Goal: Information Seeking & Learning: Learn about a topic

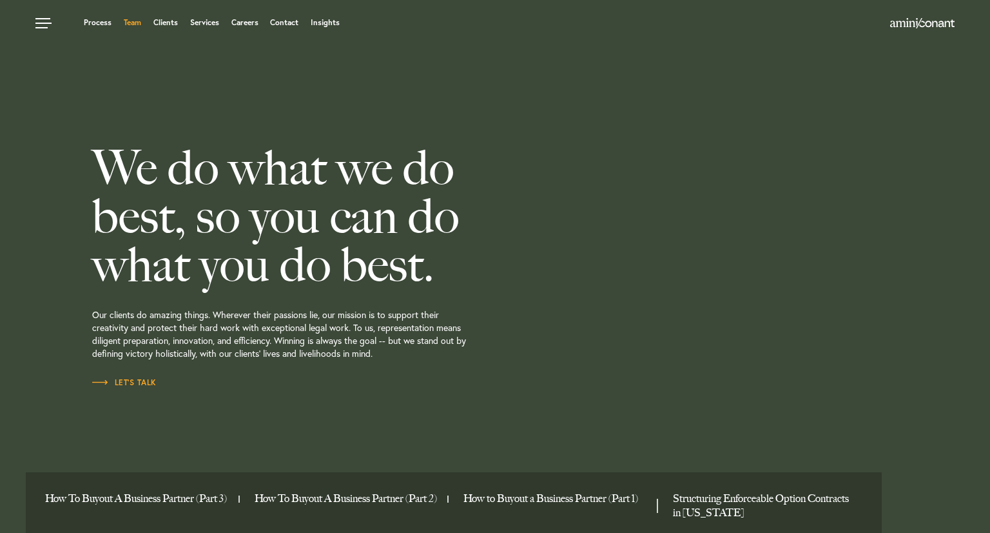
click at [133, 19] on link "Team" at bounding box center [132, 23] width 17 height 8
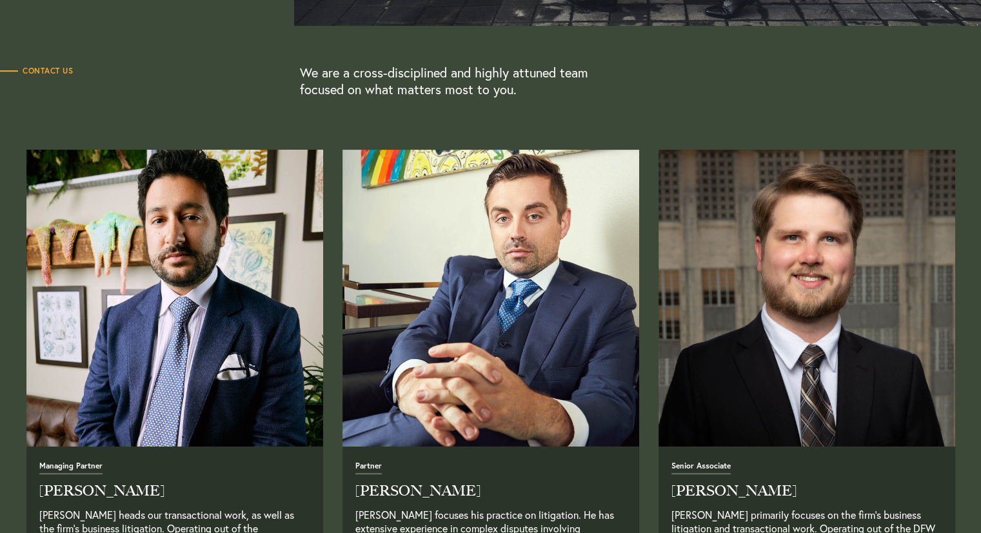
scroll to position [451, 0]
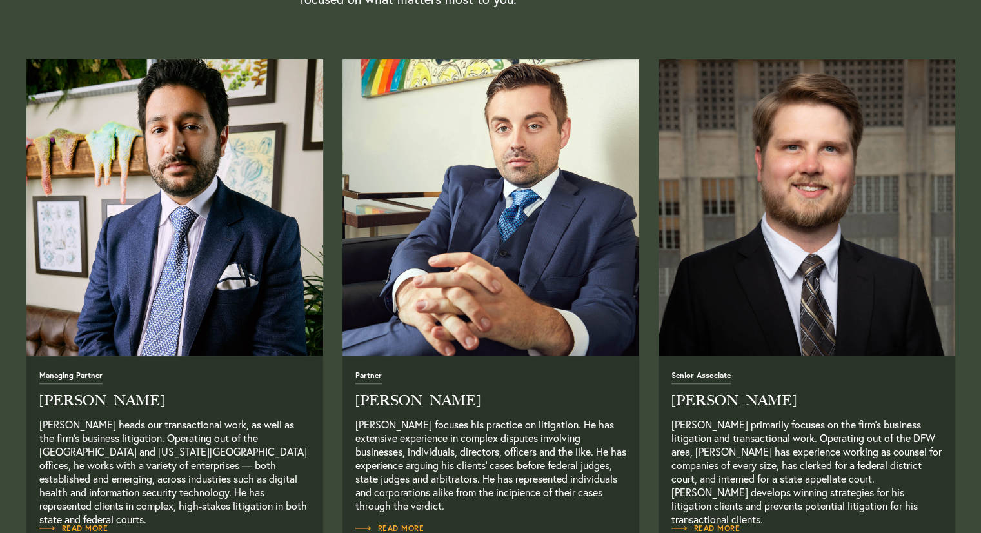
click at [193, 340] on img "Read Full Bio" at bounding box center [174, 207] width 311 height 311
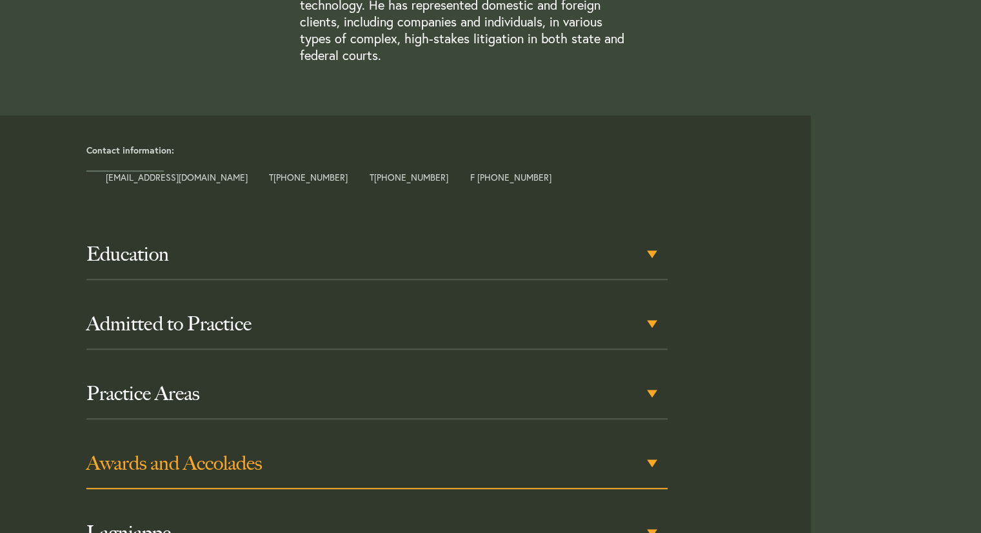
scroll to position [645, 0]
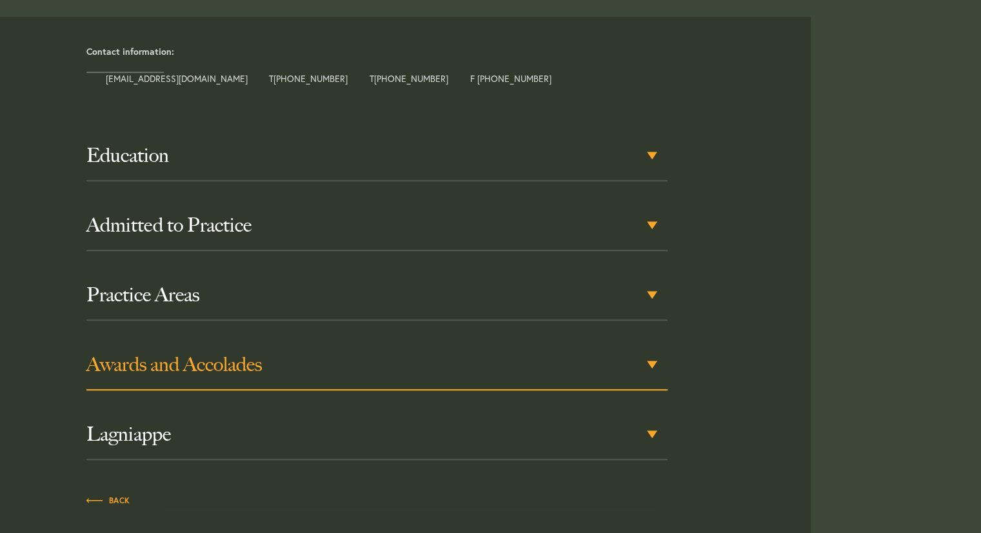
click at [242, 353] on h3 "Awards and Accolades" at bounding box center [377, 364] width 582 height 23
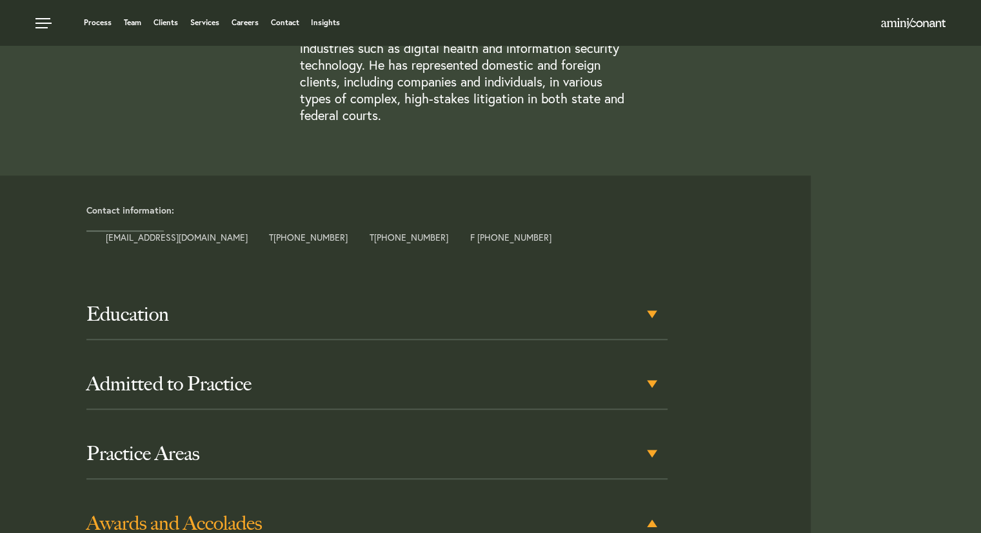
scroll to position [366, 0]
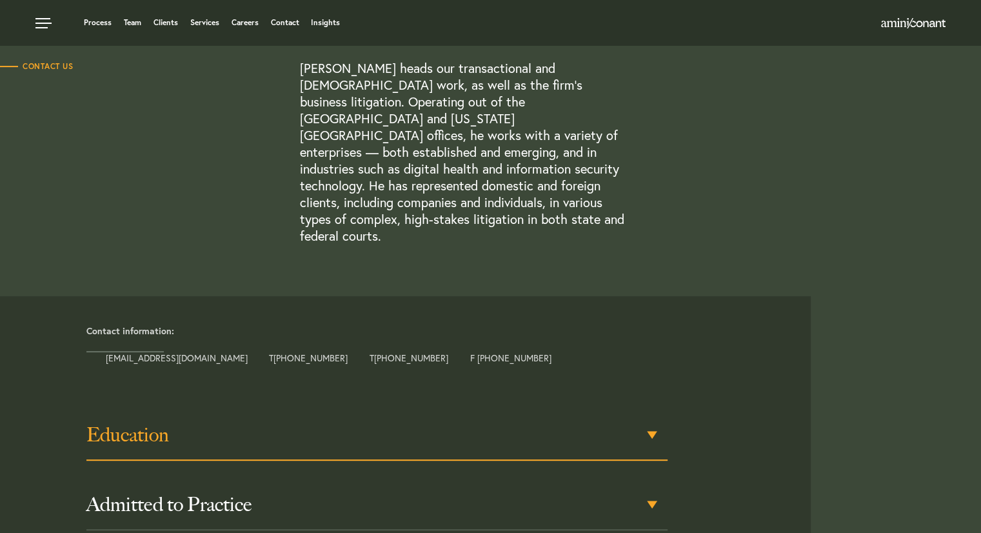
click at [152, 423] on h3 "Education" at bounding box center [377, 434] width 582 height 23
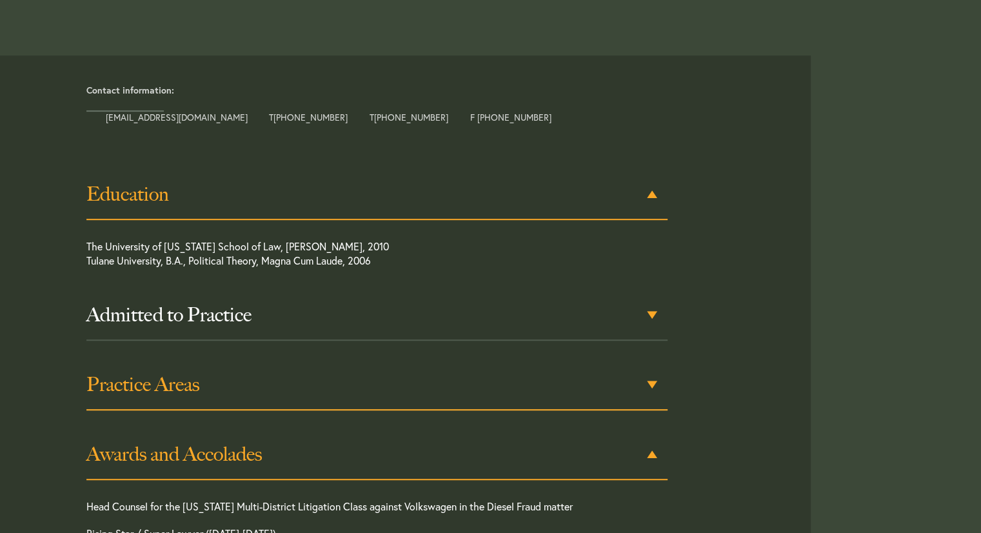
scroll to position [609, 0]
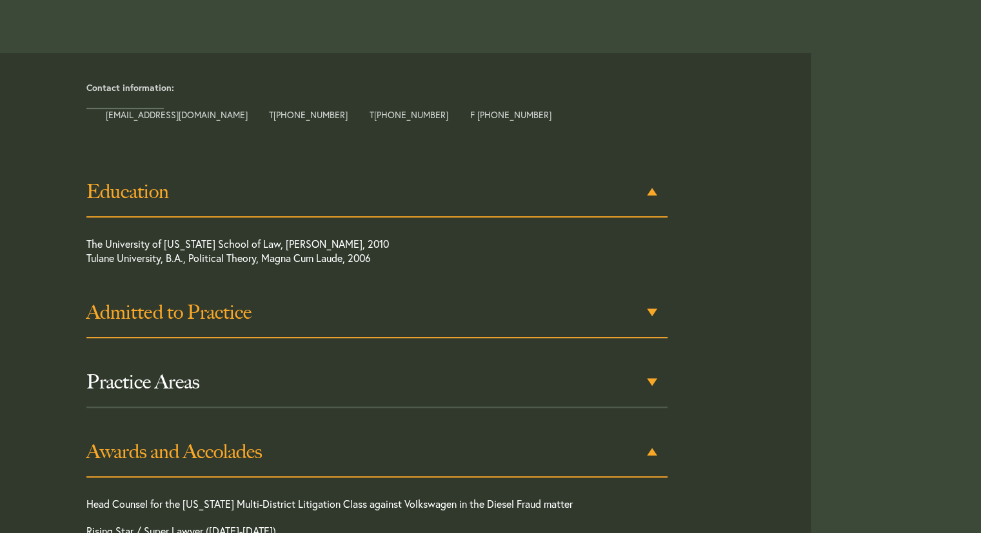
click at [185, 300] on h3 "Admitted to Practice" at bounding box center [377, 311] width 582 height 23
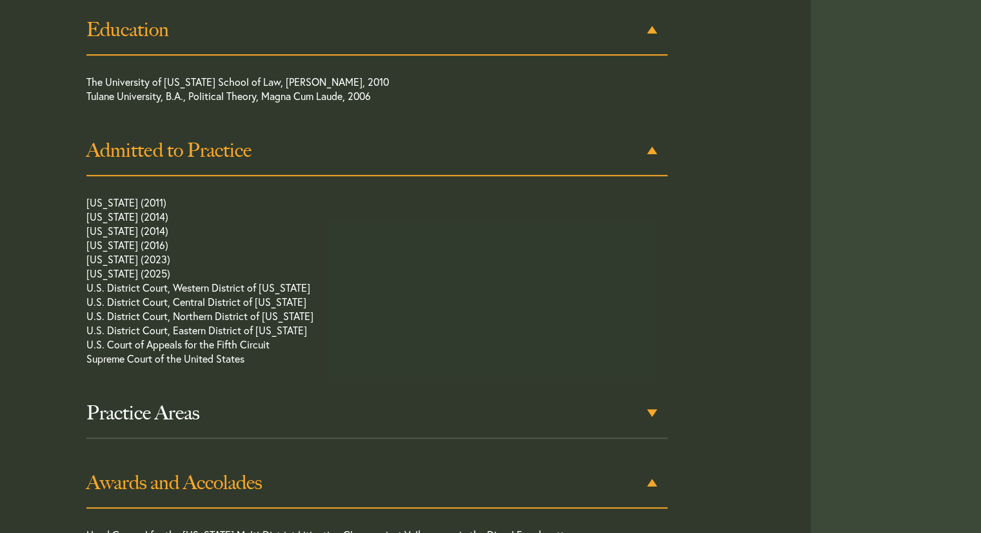
scroll to position [774, 0]
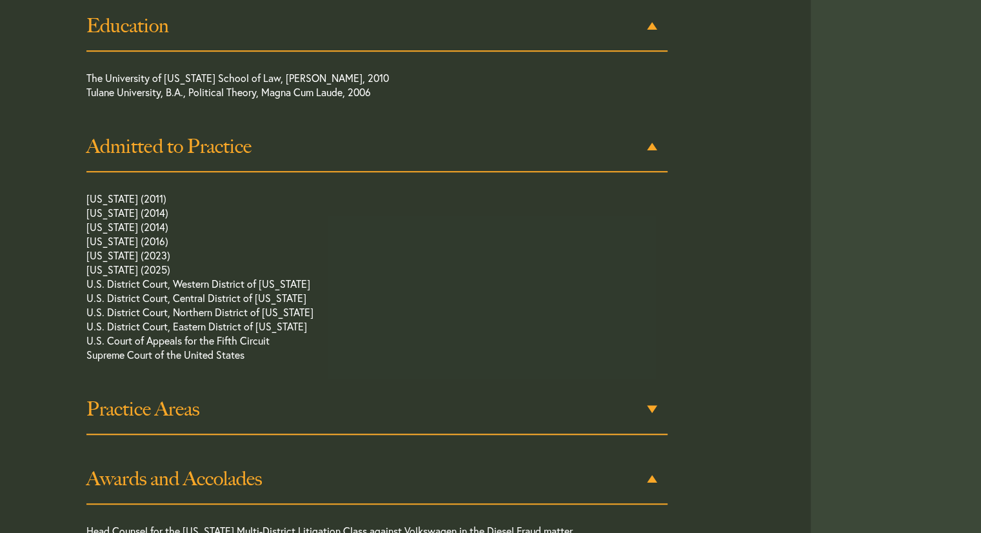
click at [178, 397] on h3 "Practice Areas" at bounding box center [377, 408] width 582 height 23
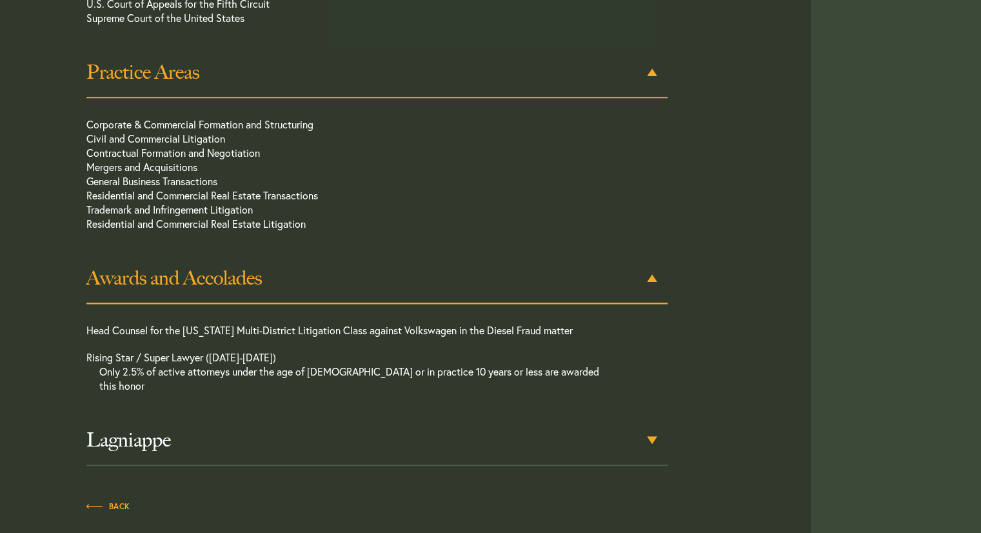
scroll to position [1120, 0]
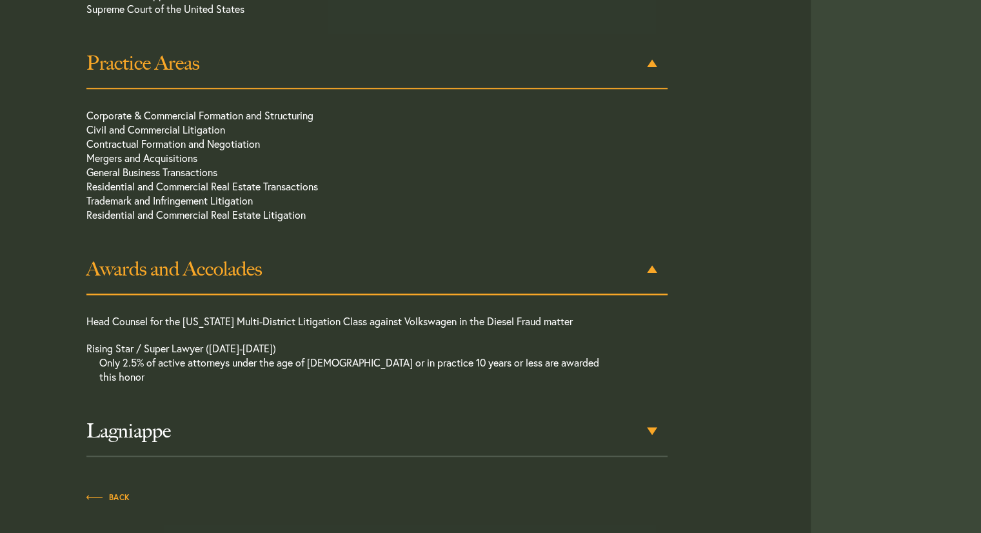
click at [182, 419] on h3 "Lagniappe" at bounding box center [377, 430] width 582 height 23
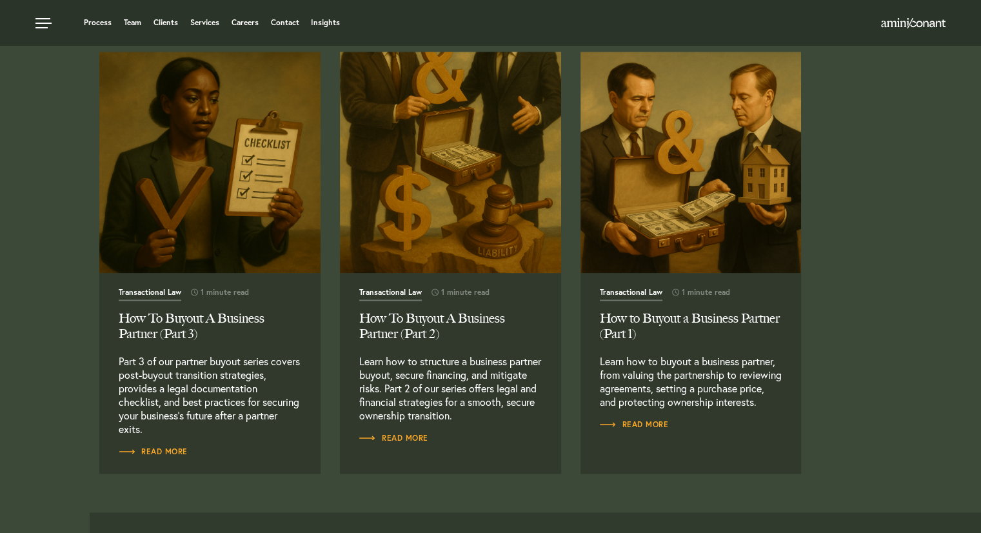
scroll to position [1722, 0]
